Goal: Task Accomplishment & Management: Manage account settings

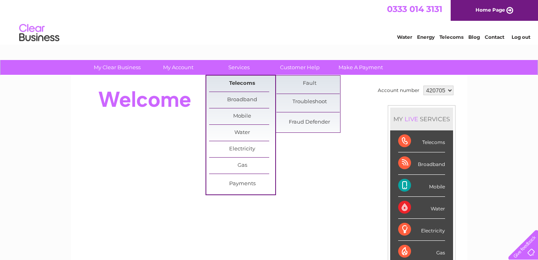
click at [236, 83] on link "Telecoms" at bounding box center [242, 84] width 66 height 16
click at [243, 82] on link "Telecoms" at bounding box center [242, 84] width 66 height 16
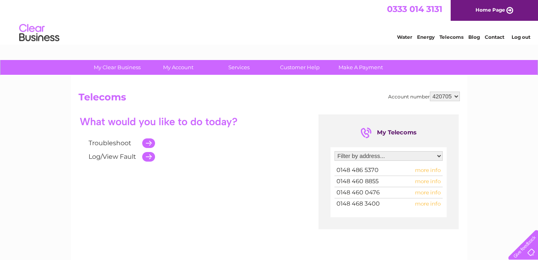
click at [440, 155] on select "Filter by address... 81 North Road, Kirkburton, Huddersfield, HD8 0RL 91 North …" at bounding box center [388, 156] width 108 height 10
click at [334, 151] on select "Filter by address... 81 North Road, Kirkburton, Huddersfield, HD8 0RL 91 North …" at bounding box center [388, 156] width 108 height 10
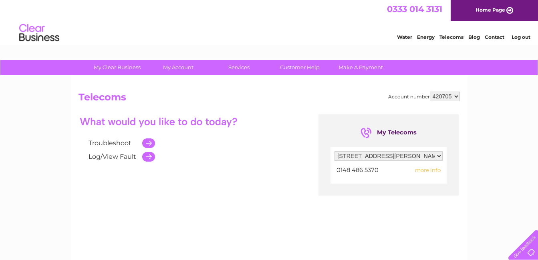
click at [427, 173] on span "more info" at bounding box center [428, 170] width 26 height 6
click at [420, 171] on span "more info" at bounding box center [428, 170] width 26 height 6
click at [425, 171] on span "more info" at bounding box center [428, 170] width 26 height 6
drag, startPoint x: 425, startPoint y: 171, endPoint x: 251, endPoint y: 189, distance: 175.6
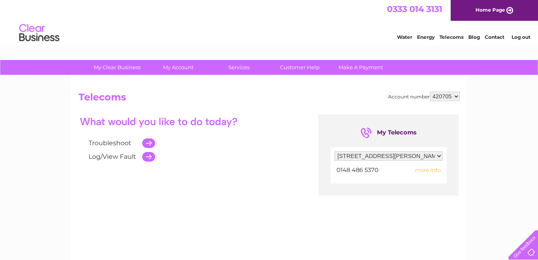
click at [251, 189] on div "Troubleshoot Log/View Fault My Telecoms Filter by address... 81 North Road, Kir…" at bounding box center [268, 193] width 381 height 156
click at [428, 171] on span "more info" at bounding box center [428, 170] width 26 height 6
click at [440, 155] on select "Filter by address... [STREET_ADDRESS] [STREET_ADDRESS] [STREET_ADDRESS] [STREET…" at bounding box center [388, 156] width 108 height 10
select select "1612712"
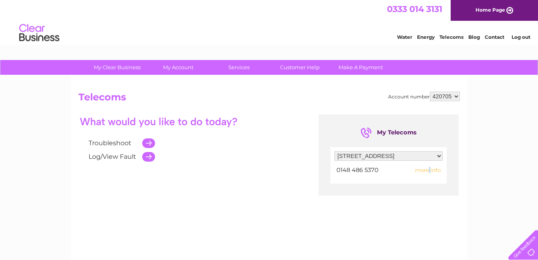
click at [334, 151] on select "Filter by address... [STREET_ADDRESS] [STREET_ADDRESS] [STREET_ADDRESS] [STREET…" at bounding box center [388, 156] width 108 height 10
click at [428, 171] on span "more info" at bounding box center [428, 170] width 26 height 6
click at [368, 171] on span "0148 460 8855" at bounding box center [357, 170] width 42 height 7
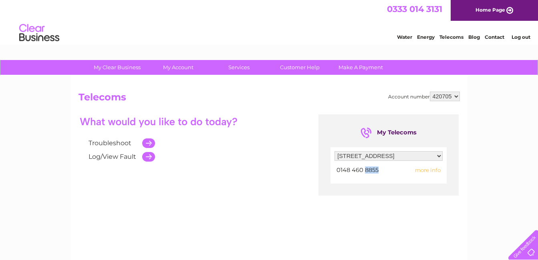
click at [368, 171] on span "0148 460 8855" at bounding box center [357, 170] width 42 height 7
click at [421, 171] on span "more info" at bounding box center [428, 170] width 26 height 6
click at [432, 171] on span "more info" at bounding box center [428, 170] width 26 height 6
click at [422, 171] on span "more info" at bounding box center [428, 170] width 26 height 6
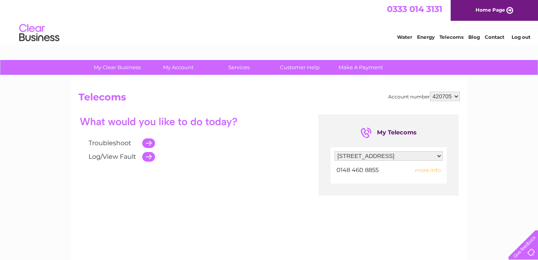
drag, startPoint x: 422, startPoint y: 171, endPoint x: 288, endPoint y: 207, distance: 138.6
click at [289, 209] on div "Troubleshoot Log/View Fault My Telecoms Filter by address... 81 North Road, Kir…" at bounding box center [268, 193] width 381 height 156
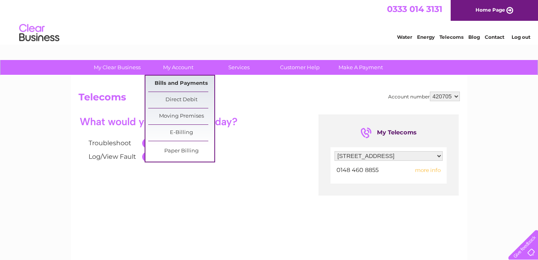
click at [187, 82] on link "Bills and Payments" at bounding box center [181, 84] width 66 height 16
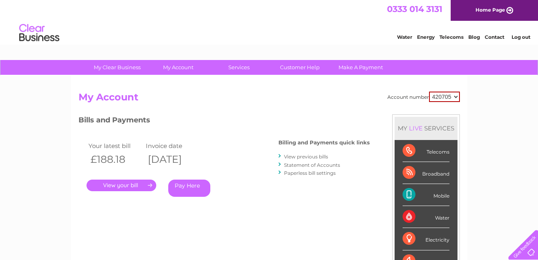
click at [137, 184] on link "." at bounding box center [121, 186] width 70 height 12
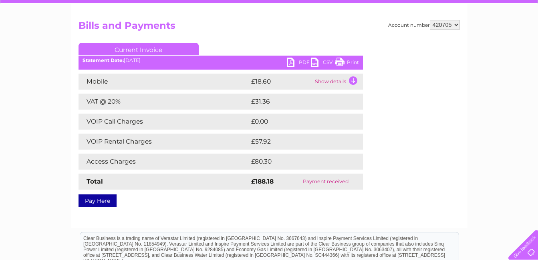
scroll to position [62, 0]
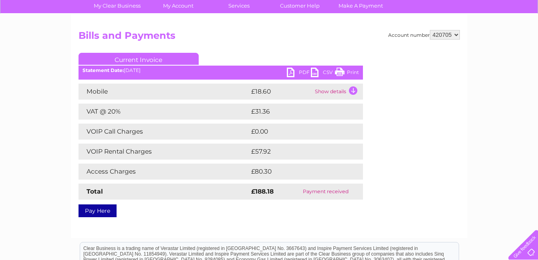
click at [353, 90] on td "Show details" at bounding box center [338, 92] width 50 height 16
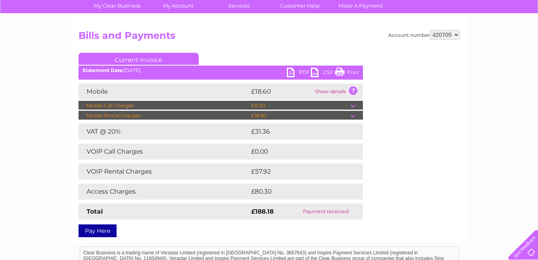
click at [353, 115] on td at bounding box center [356, 116] width 12 height 10
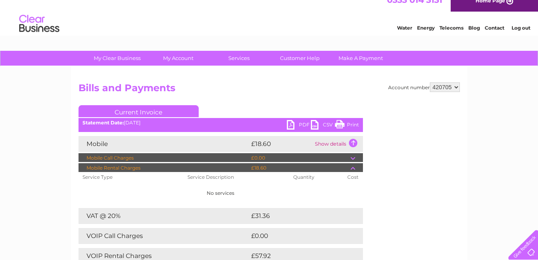
scroll to position [0, 0]
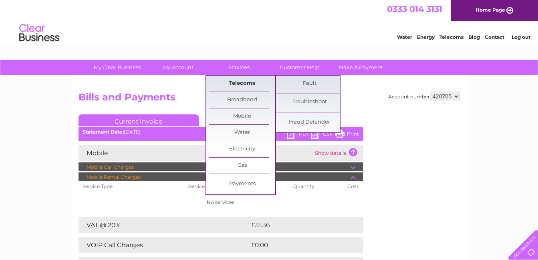
click at [245, 82] on link "Telecoms" at bounding box center [242, 84] width 66 height 16
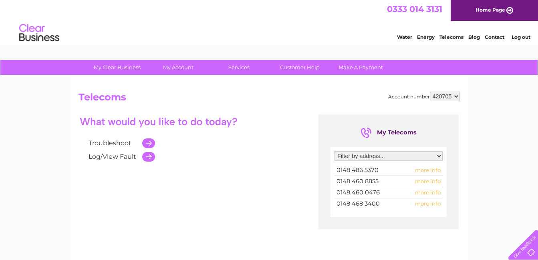
click at [150, 142] on td at bounding box center [146, 144] width 17 height 14
click at [148, 143] on td at bounding box center [146, 144] width 17 height 14
click at [438, 154] on select "Filter by address... 81 North Road, Kirkburton, Huddersfield, HD8 0RL 91 North …" at bounding box center [388, 156] width 108 height 10
select select "1612712"
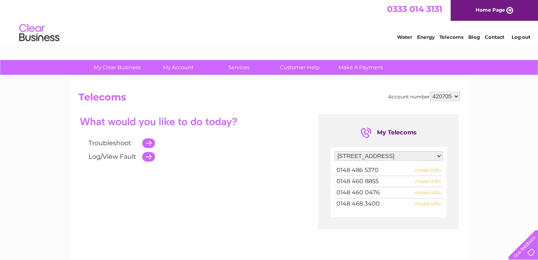
click at [334, 151] on select "Filter by address... 81 North Road, Kirkburton, Huddersfield, HD8 0RL 91 North …" at bounding box center [388, 156] width 108 height 10
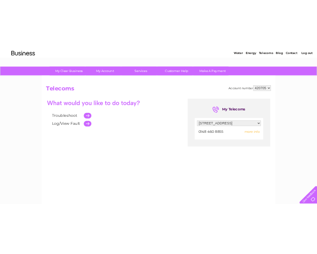
scroll to position [28, 0]
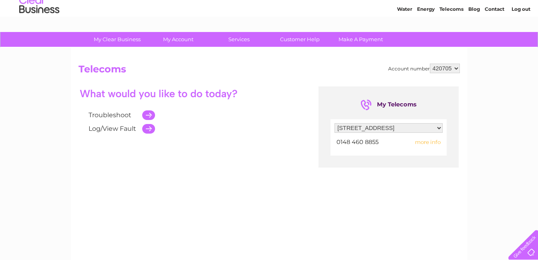
click at [436, 142] on span "more info" at bounding box center [428, 142] width 26 height 6
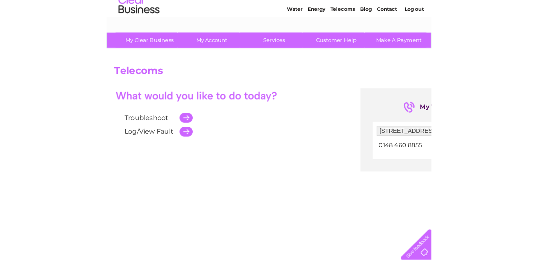
scroll to position [0, 0]
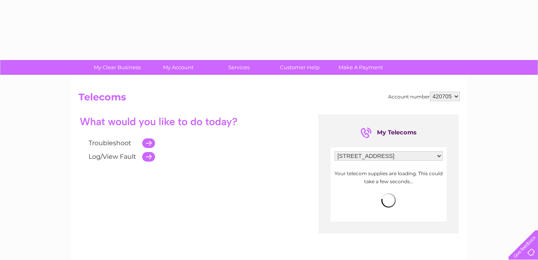
select select "1612712"
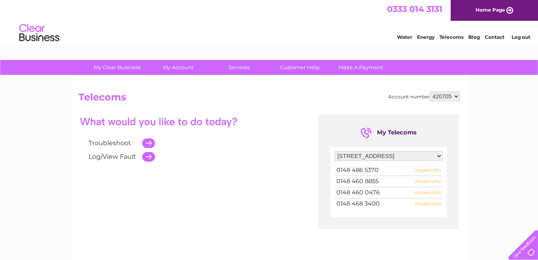
click at [438, 153] on select "Filter by address... [STREET_ADDRESS] [STREET_ADDRESS] [STREET_ADDRESS] [STREET…" at bounding box center [388, 156] width 108 height 10
click at [334, 151] on select "Filter by address... [STREET_ADDRESS] [STREET_ADDRESS] [STREET_ADDRESS] [STREET…" at bounding box center [388, 156] width 108 height 10
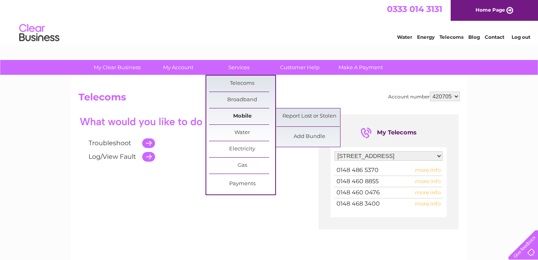
click at [240, 116] on link "Mobile" at bounding box center [242, 117] width 66 height 16
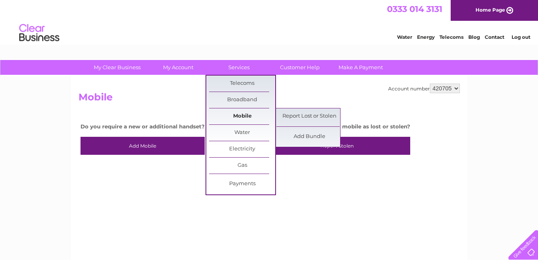
click at [240, 116] on link "Mobile" at bounding box center [242, 117] width 66 height 16
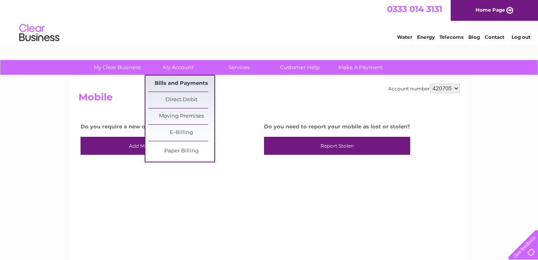
click at [183, 82] on link "Bills and Payments" at bounding box center [181, 84] width 66 height 16
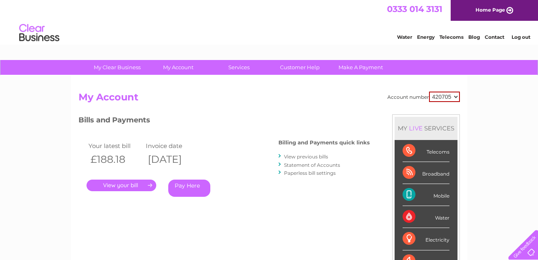
click at [409, 151] on div "Telecoms" at bounding box center [425, 151] width 47 height 22
click at [409, 150] on div "Telecoms" at bounding box center [425, 151] width 47 height 22
click at [408, 194] on div "Mobile" at bounding box center [425, 195] width 47 height 22
drag, startPoint x: 408, startPoint y: 194, endPoint x: 486, endPoint y: 211, distance: 79.2
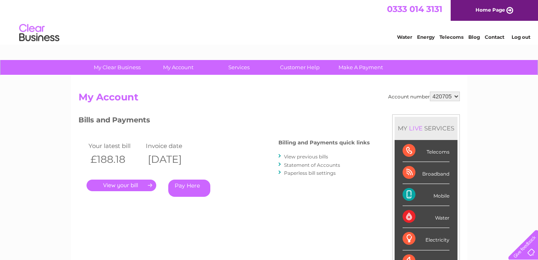
drag, startPoint x: 416, startPoint y: 195, endPoint x: 337, endPoint y: 221, distance: 84.1
click at [337, 221] on div "Account number 420705 My Account MY LIVE SERVICES Telecoms Broadband Mobile Wat…" at bounding box center [268, 212] width 381 height 241
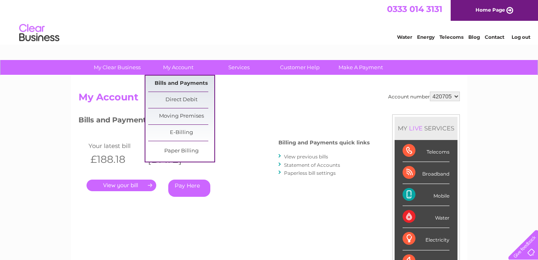
click at [180, 83] on link "Bills and Payments" at bounding box center [181, 84] width 66 height 16
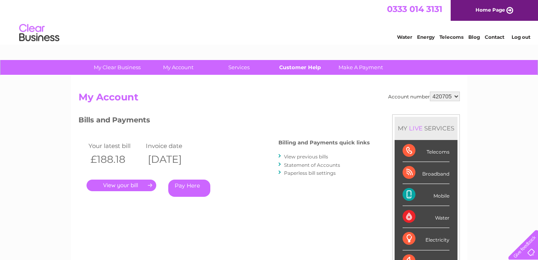
click at [297, 65] on link "Customer Help" at bounding box center [300, 67] width 66 height 15
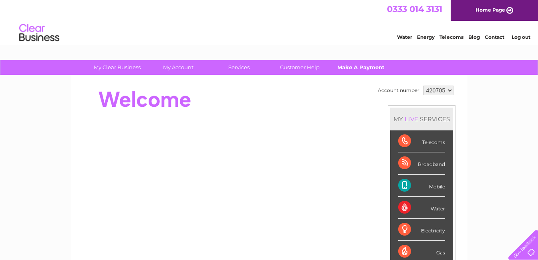
click at [362, 65] on link "Make A Payment" at bounding box center [361, 67] width 66 height 15
click at [450, 37] on link "Telecoms" at bounding box center [451, 37] width 24 height 6
